Goal: Task Accomplishment & Management: Manage account settings

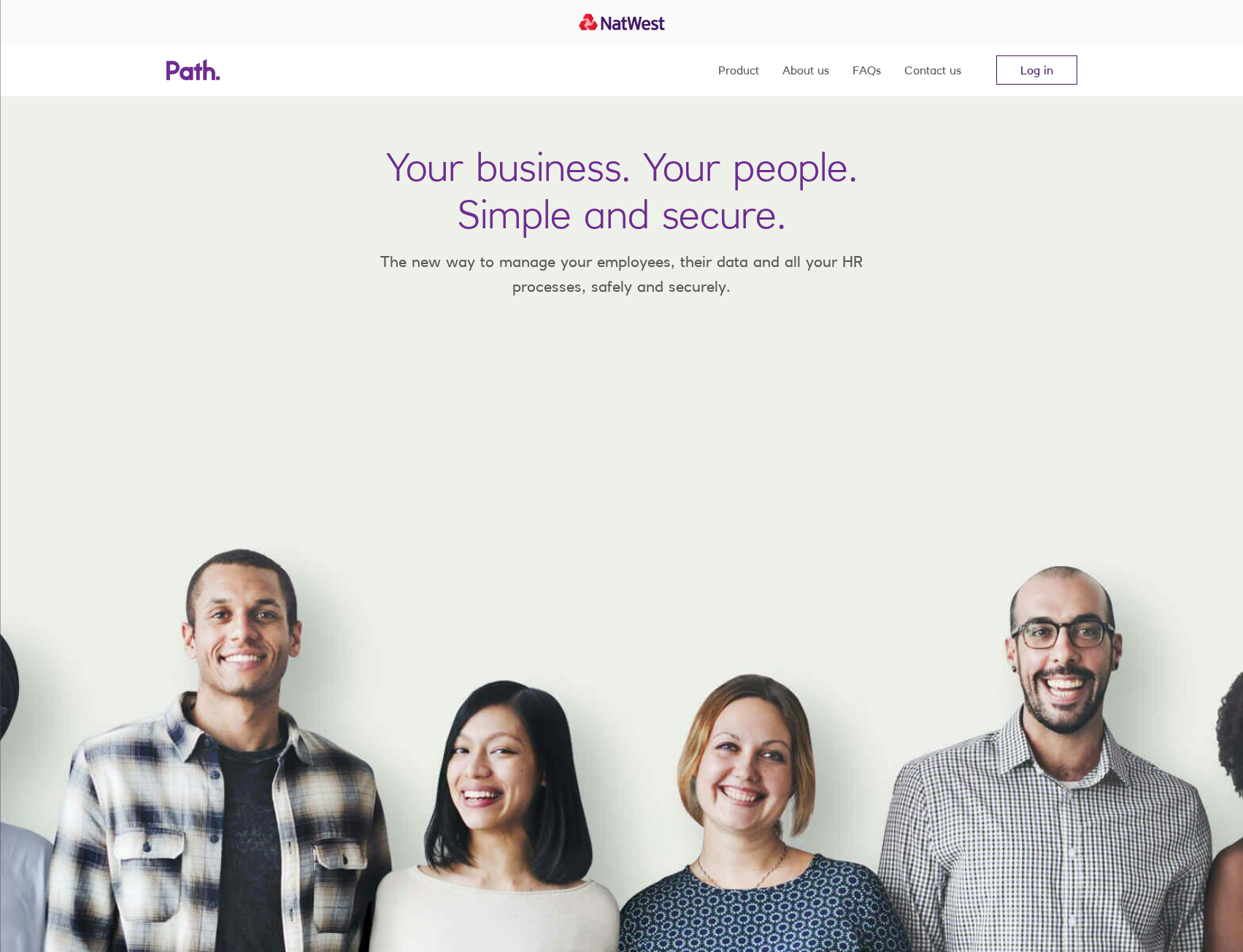
click at [1060, 61] on link "Log in" at bounding box center [1036, 69] width 81 height 29
